Goal: Register for event/course

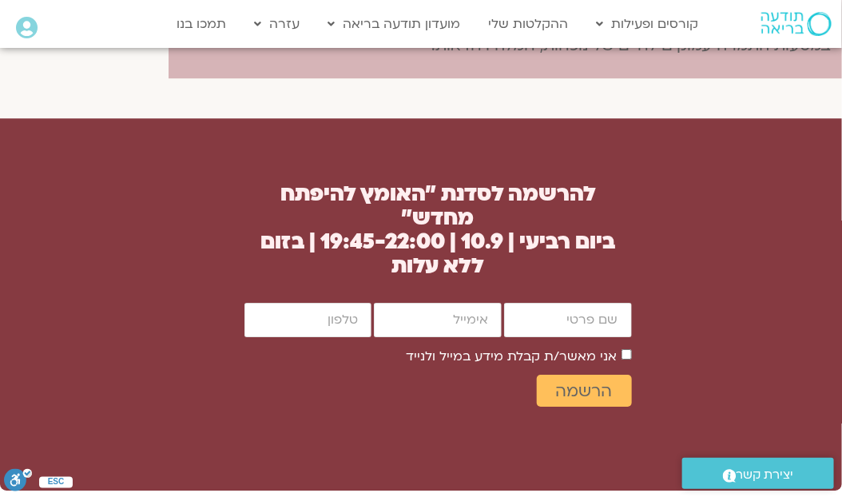
scroll to position [1419, 0]
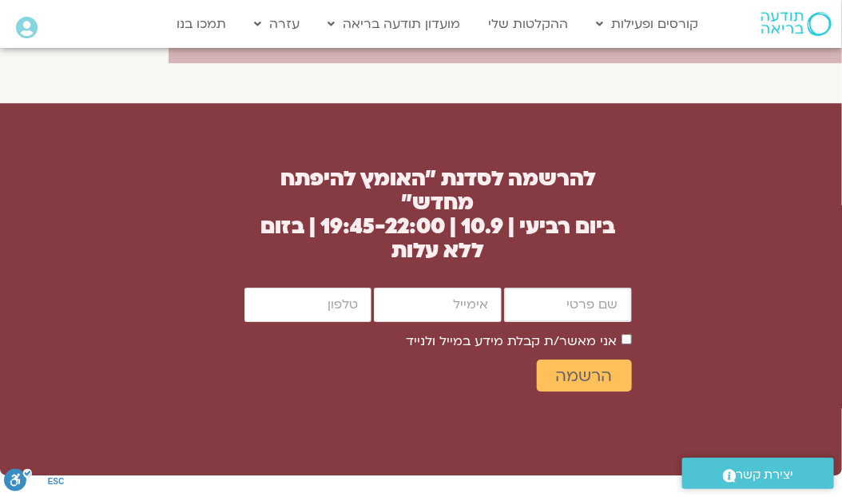
click at [563, 303] on input "firstname" at bounding box center [568, 305] width 128 height 34
type input "[PERSON_NAME]"
type input "[PERSON_NAME][EMAIL_ADDRESS][DOMAIN_NAME]"
type input "0544517425"
drag, startPoint x: 540, startPoint y: 307, endPoint x: 605, endPoint y: 308, distance: 65.5
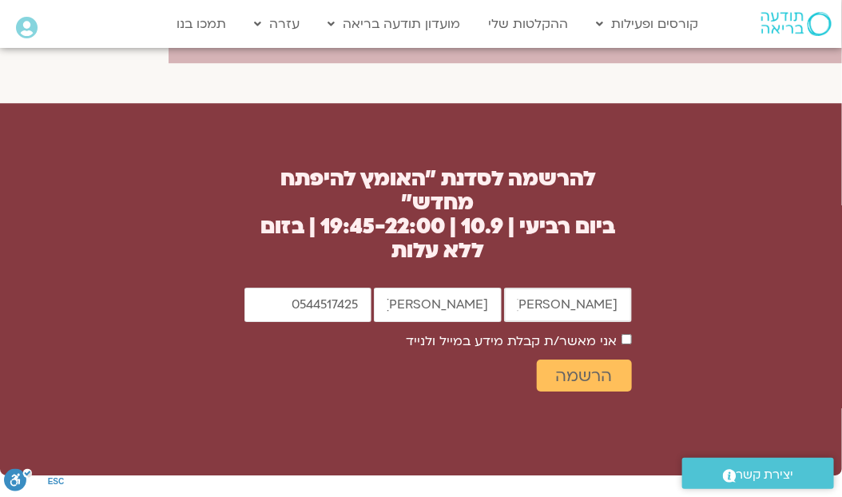
click at [605, 308] on input "[PERSON_NAME]" at bounding box center [568, 305] width 128 height 34
type input "[PERSON_NAME]"
click at [675, 351] on div "להרשמה לסדנת ״האומץ להיפתח מחדש״ ביום רביעי | 10.9 | 19:45-22:00 | בזום ללא עלו…" at bounding box center [421, 289] width 842 height 372
click at [586, 375] on span "הרשמה" at bounding box center [584, 376] width 57 height 18
click at [573, 375] on span "הרשמה" at bounding box center [584, 376] width 57 height 18
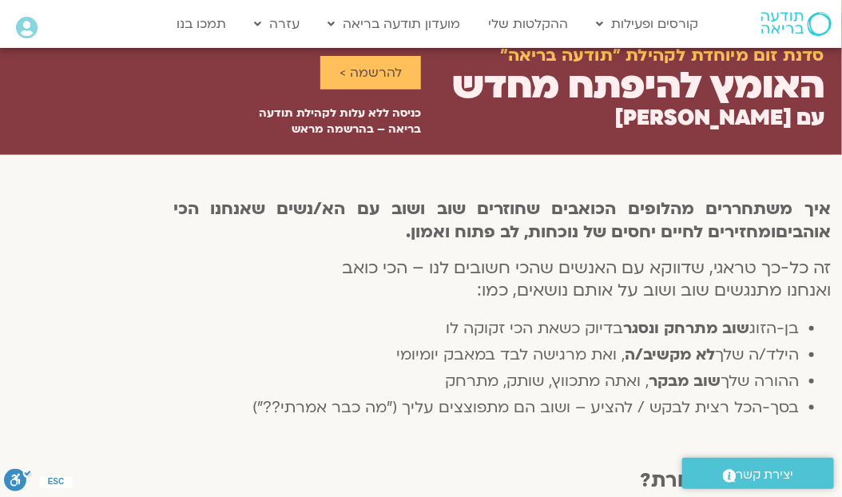
scroll to position [355, 0]
